Goal: Information Seeking & Learning: Learn about a topic

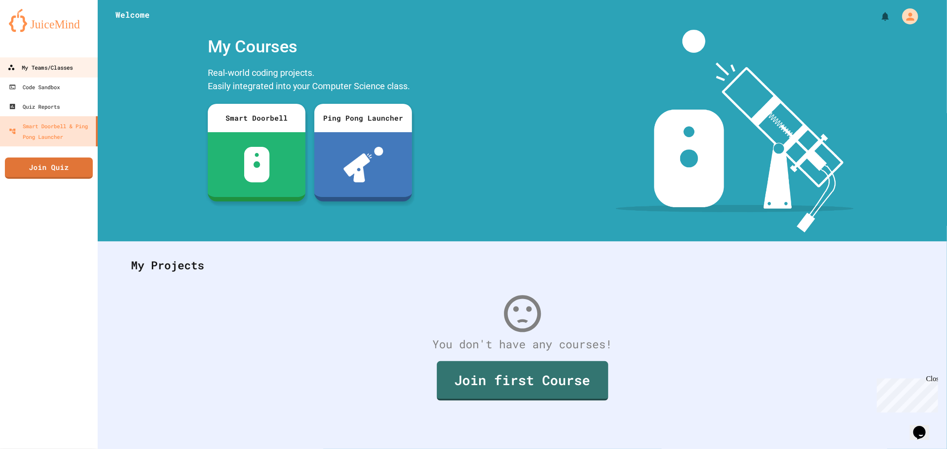
click at [46, 72] on div "My Teams/Classes" at bounding box center [40, 67] width 65 height 11
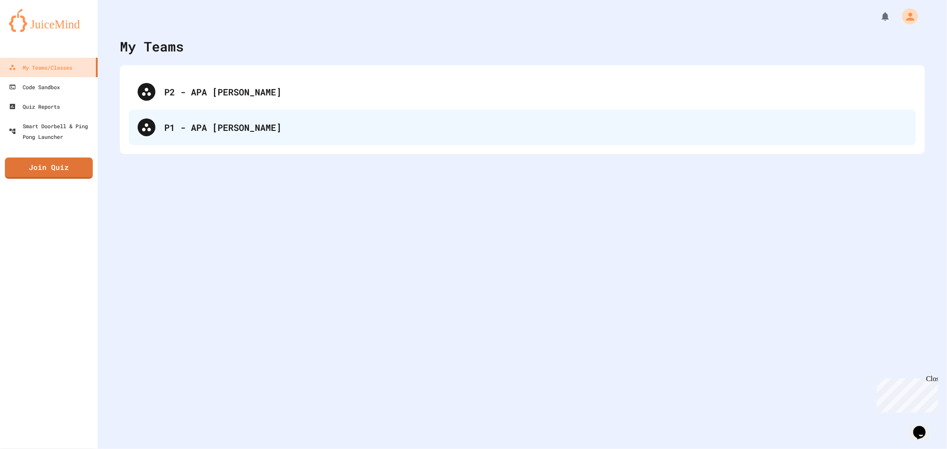
click at [153, 127] on div at bounding box center [147, 128] width 18 height 18
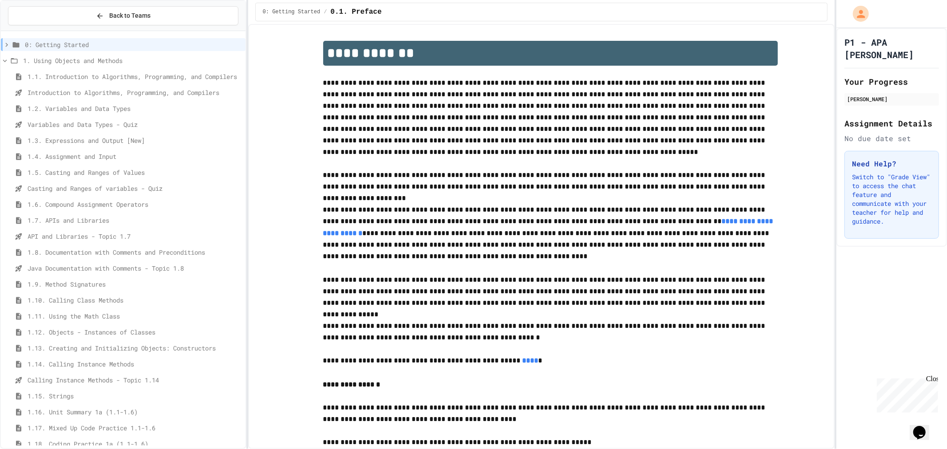
scroll to position [28, 0]
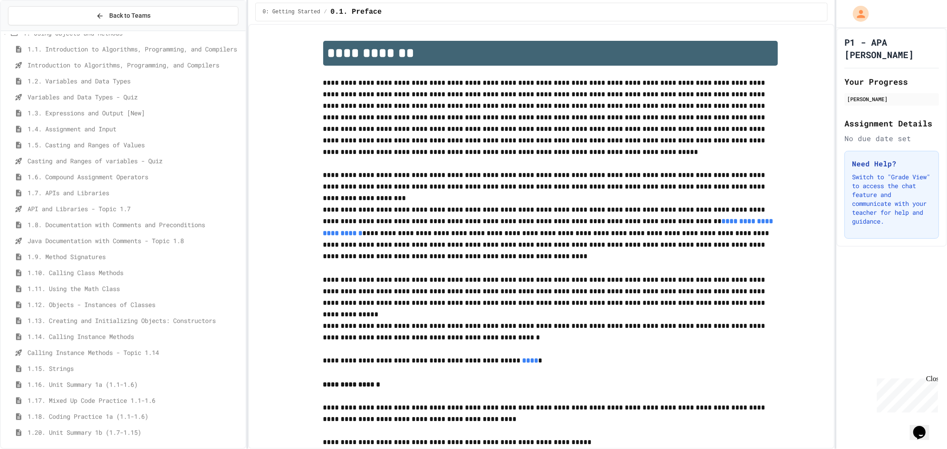
click at [65, 216] on div "API and Libraries - Topic 1.7" at bounding box center [123, 210] width 245 height 16
click at [65, 224] on div "API and Libraries - Topic 1.7" at bounding box center [123, 218] width 245 height 16
click at [67, 231] on span "1.8. Documentation with Comments and Preconditions" at bounding box center [135, 231] width 214 height 9
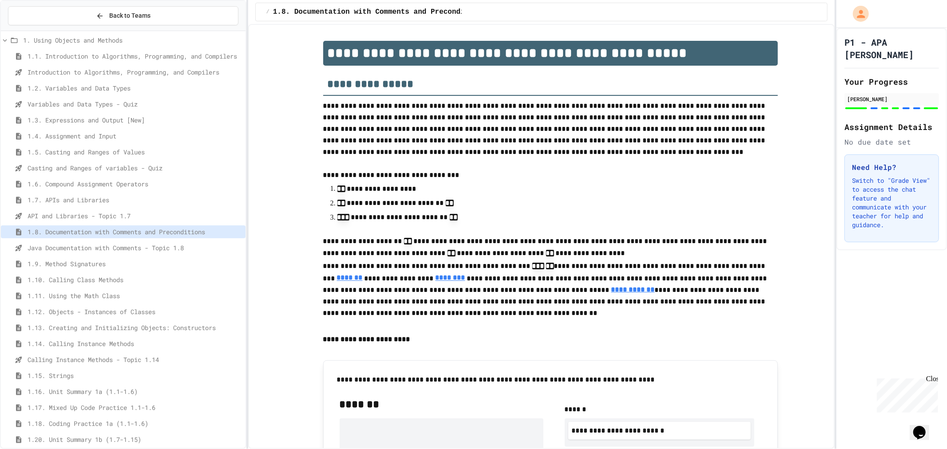
scroll to position [49, 0]
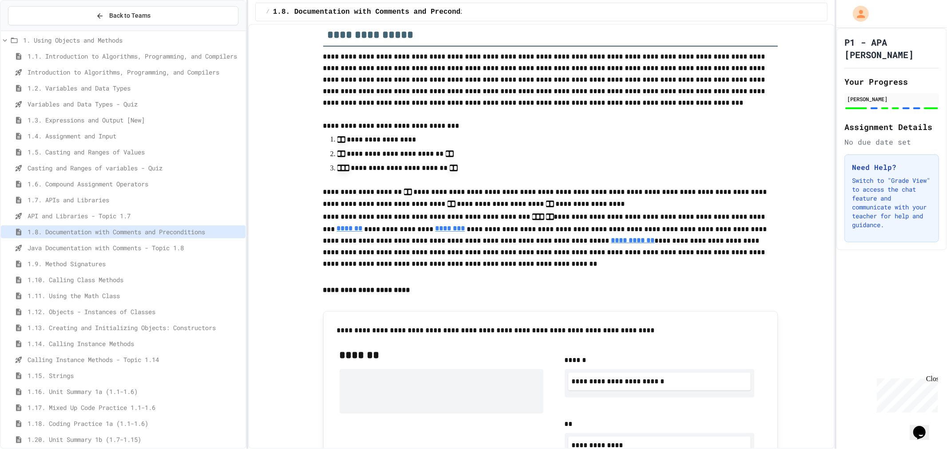
click at [323, 36] on h2 "**********" at bounding box center [550, 31] width 455 height 30
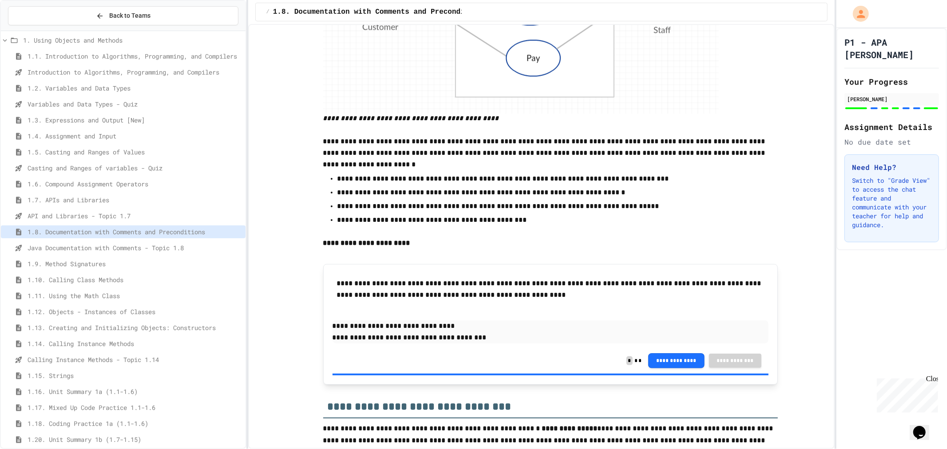
scroll to position [3207, 0]
